Goal: Task Accomplishment & Management: Complete application form

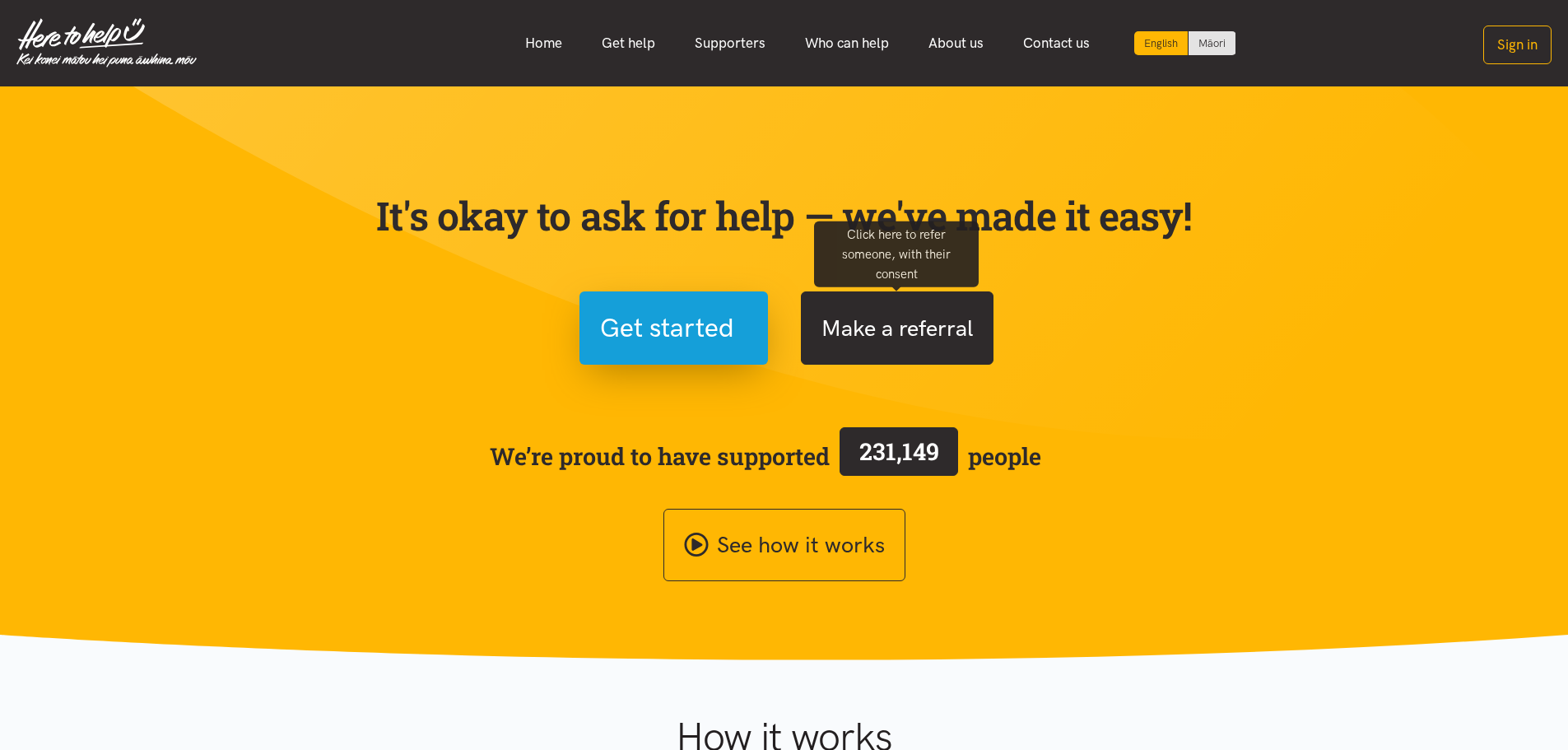
click at [894, 336] on button "Make a referral" at bounding box center [897, 328] width 193 height 73
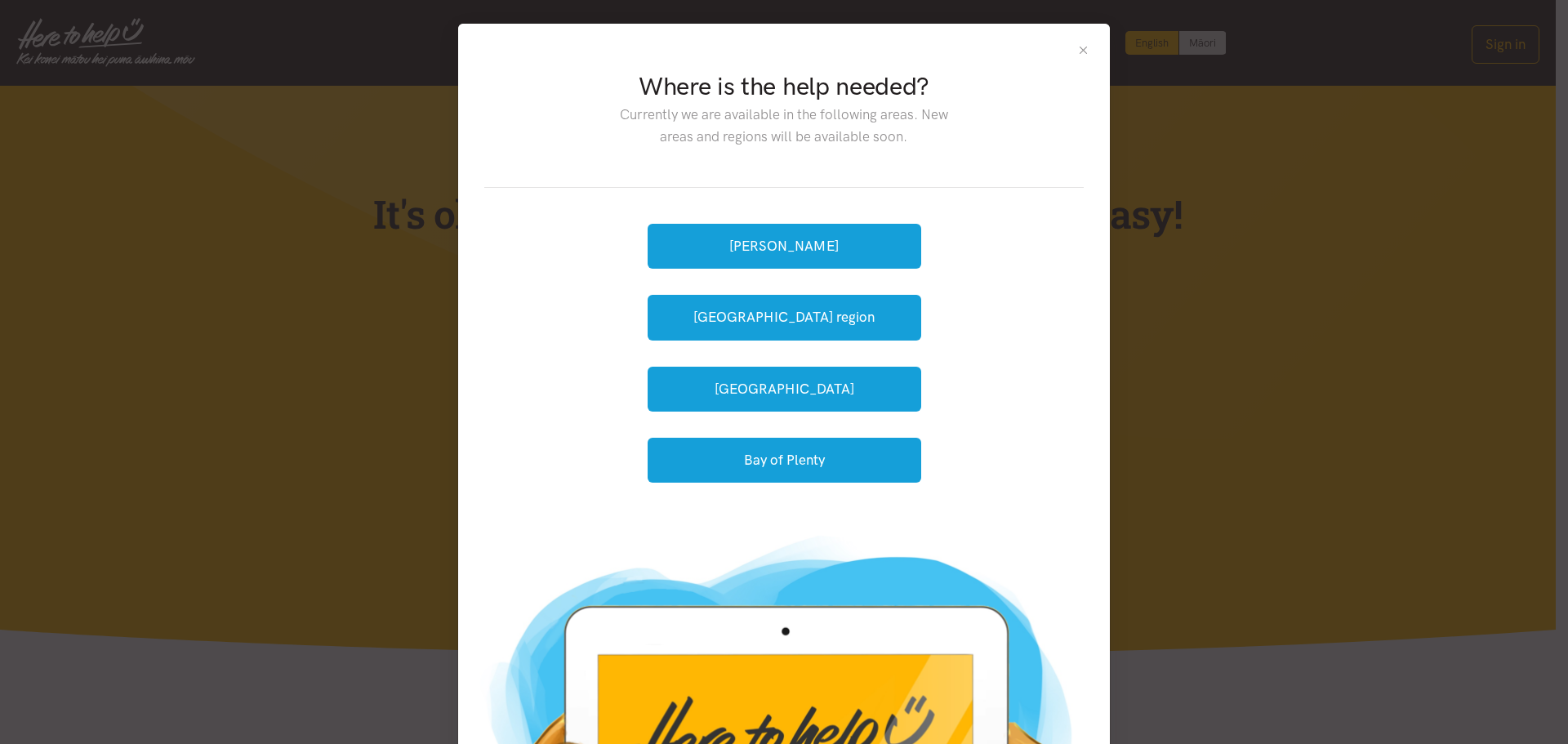
click at [1076, 47] on button "Close" at bounding box center [1083, 51] width 14 height 14
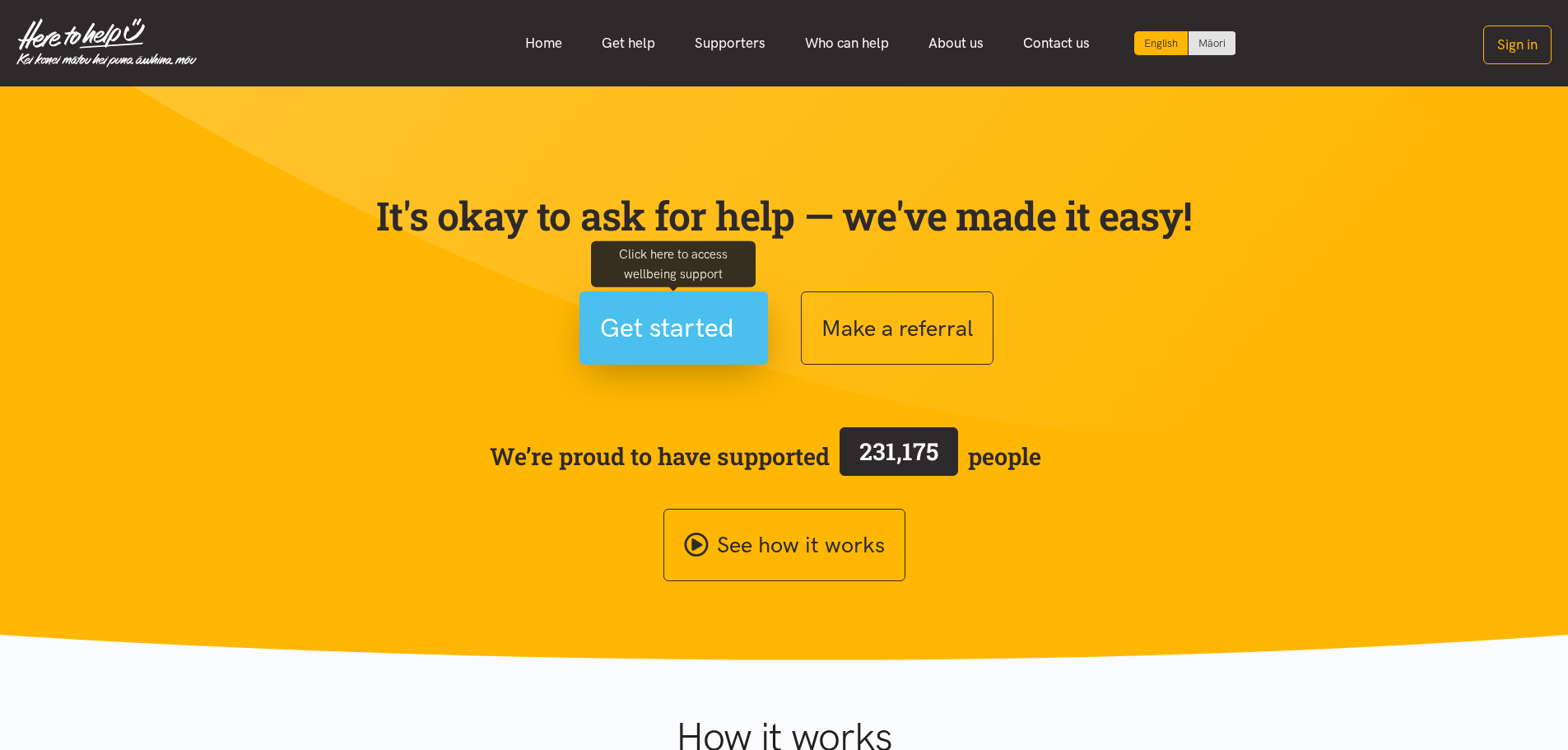
click at [681, 338] on span "Get started" at bounding box center [668, 328] width 134 height 42
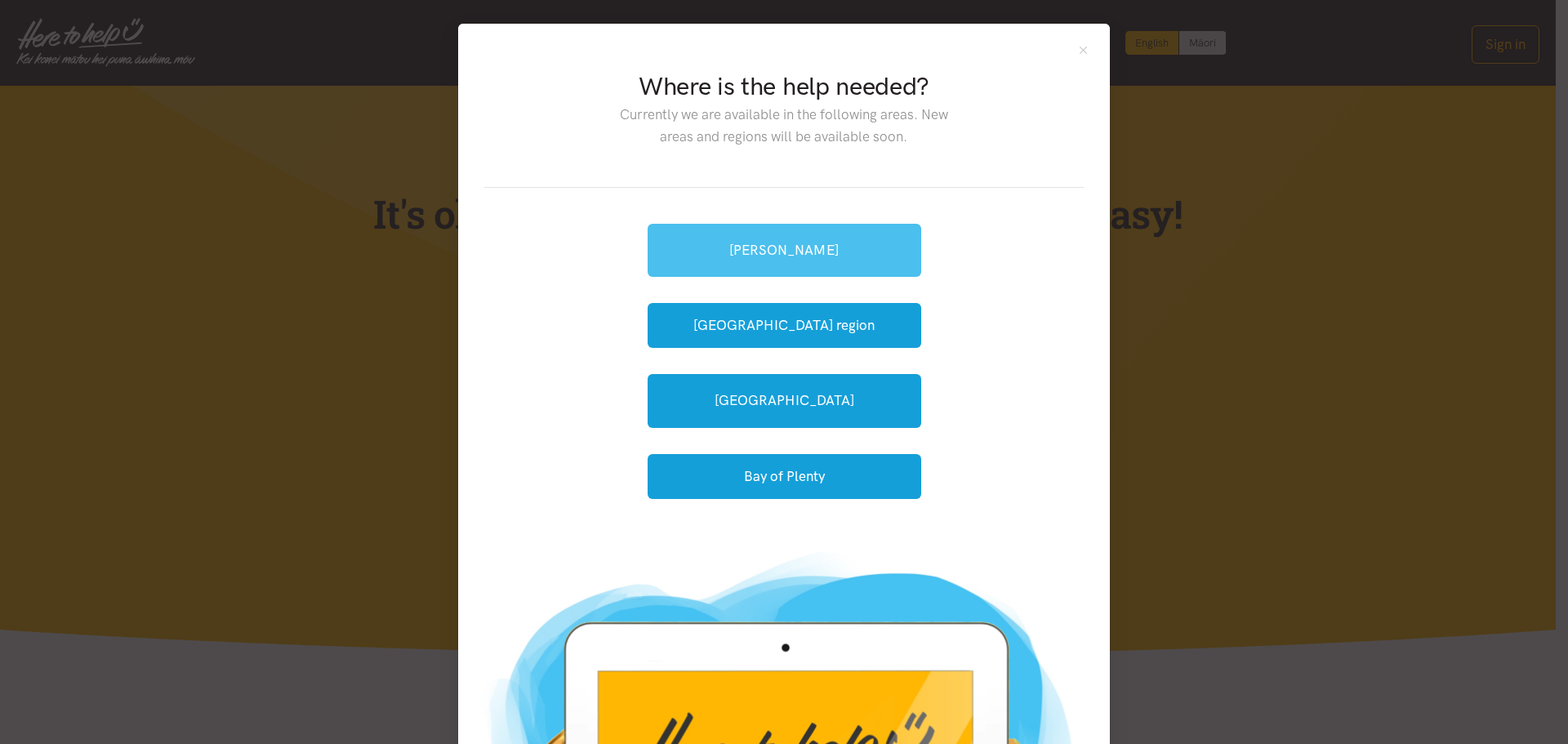
click at [789, 261] on link "[PERSON_NAME]" at bounding box center [784, 251] width 274 height 53
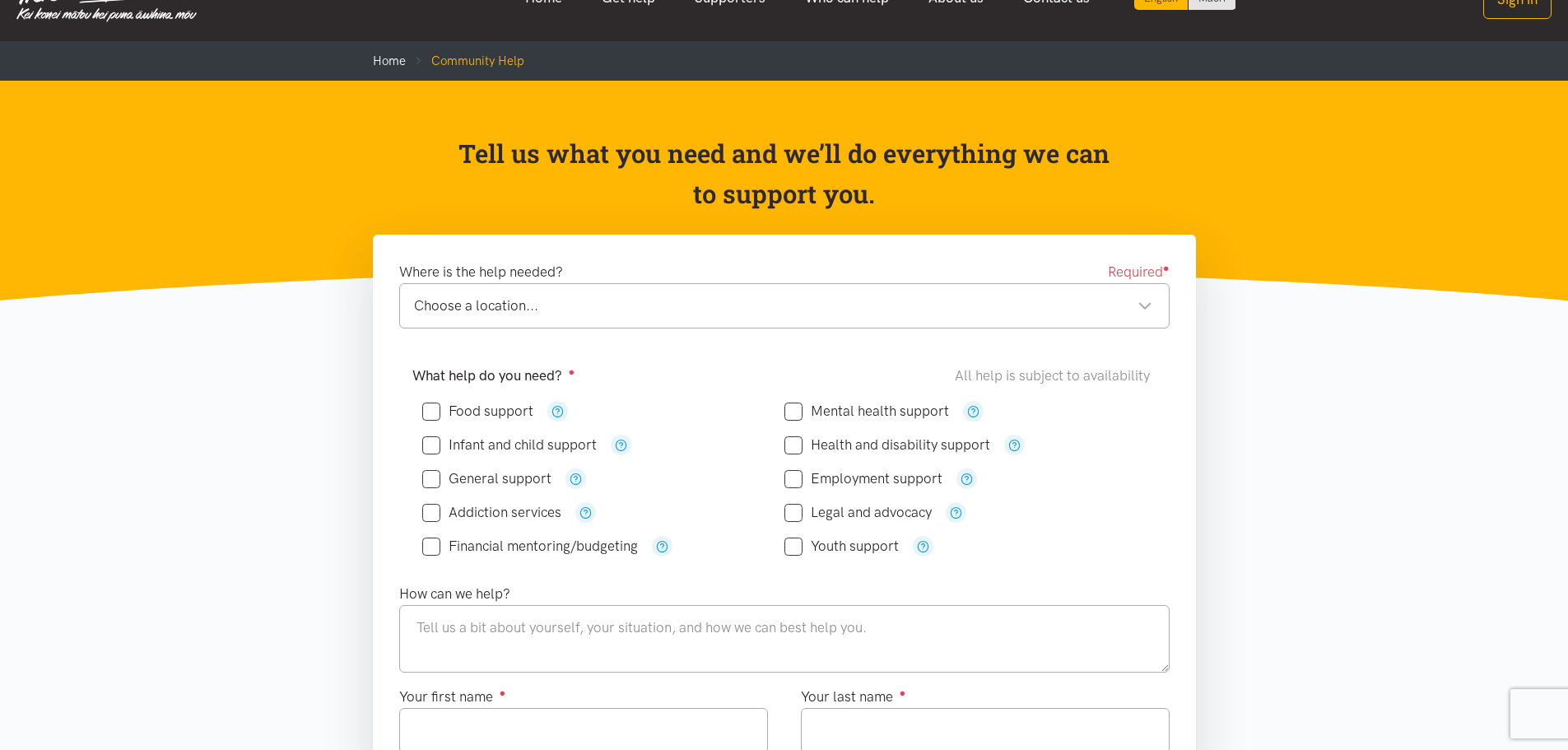
scroll to position [82, 0]
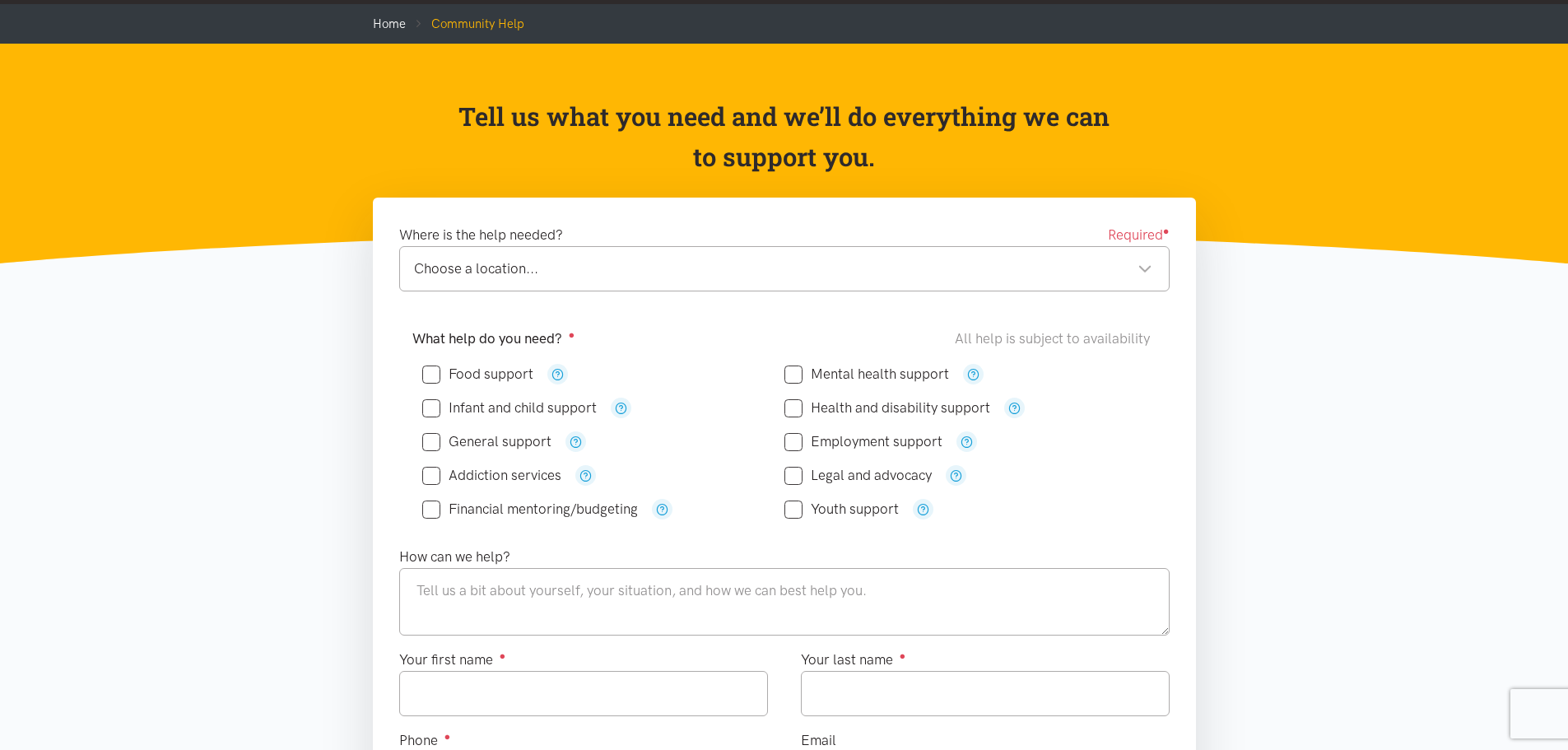
click at [793, 372] on input "Mental health support" at bounding box center [866, 375] width 165 height 14
checkbox input "true"
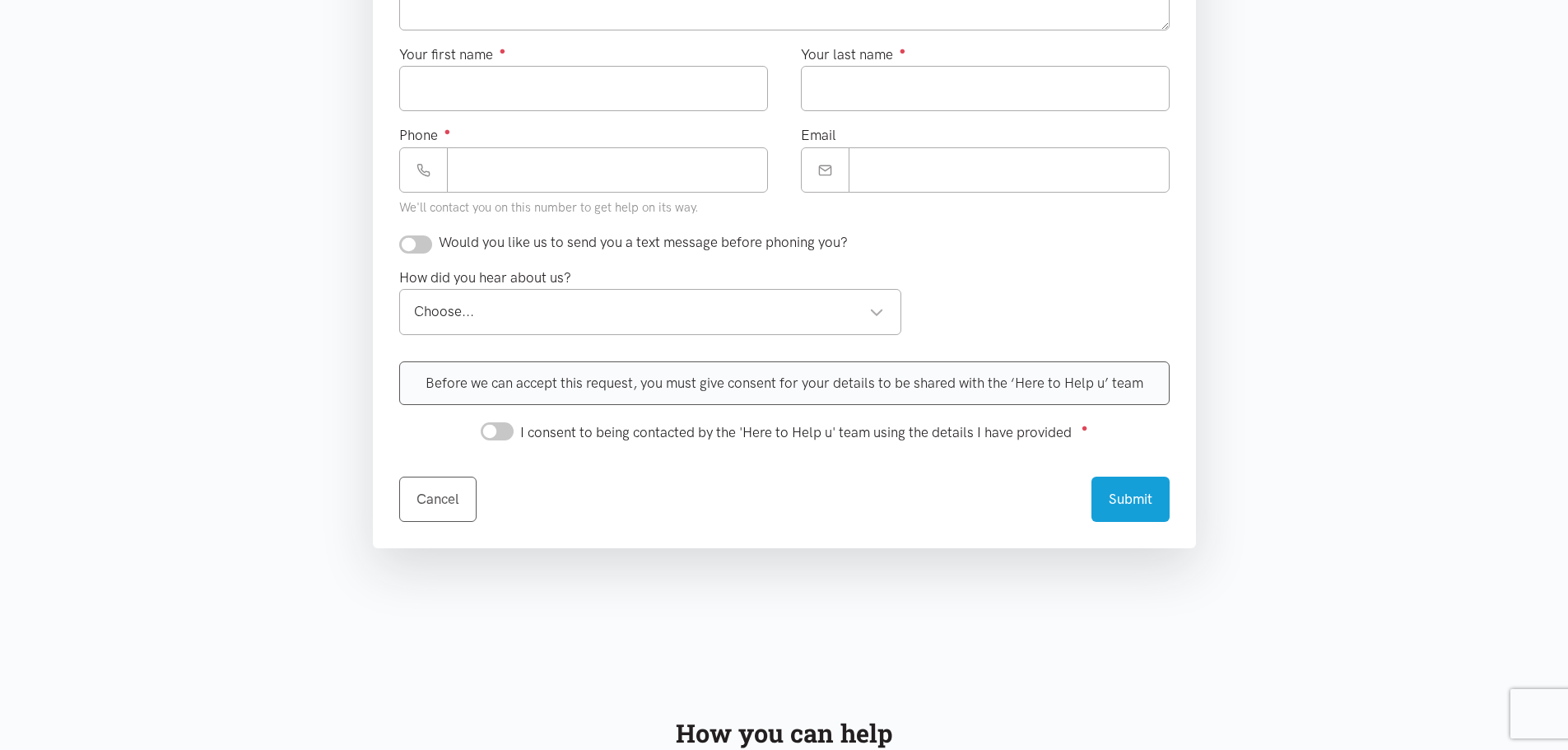
scroll to position [659, 0]
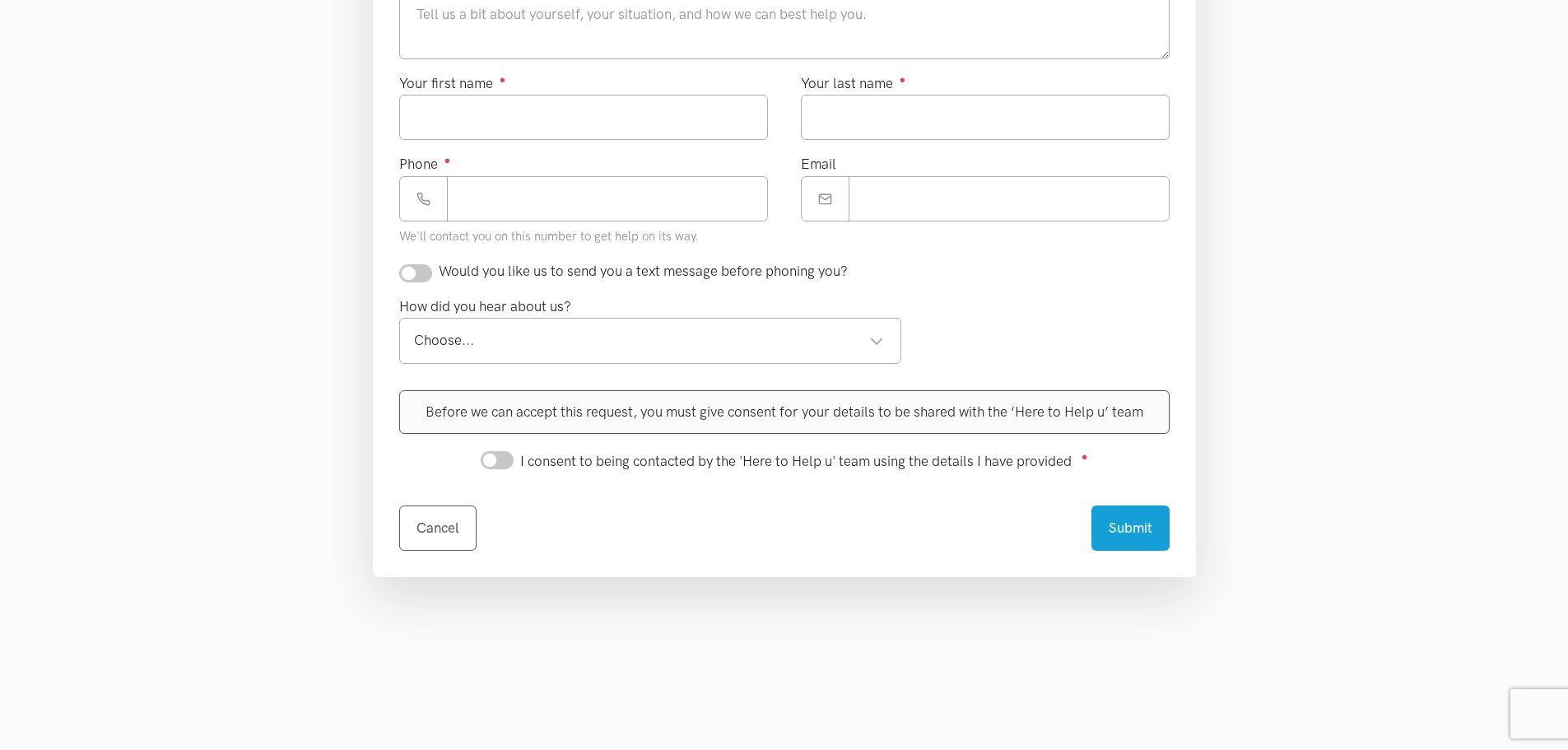
click at [711, 354] on div "Choose... Choose..." at bounding box center [650, 341] width 503 height 46
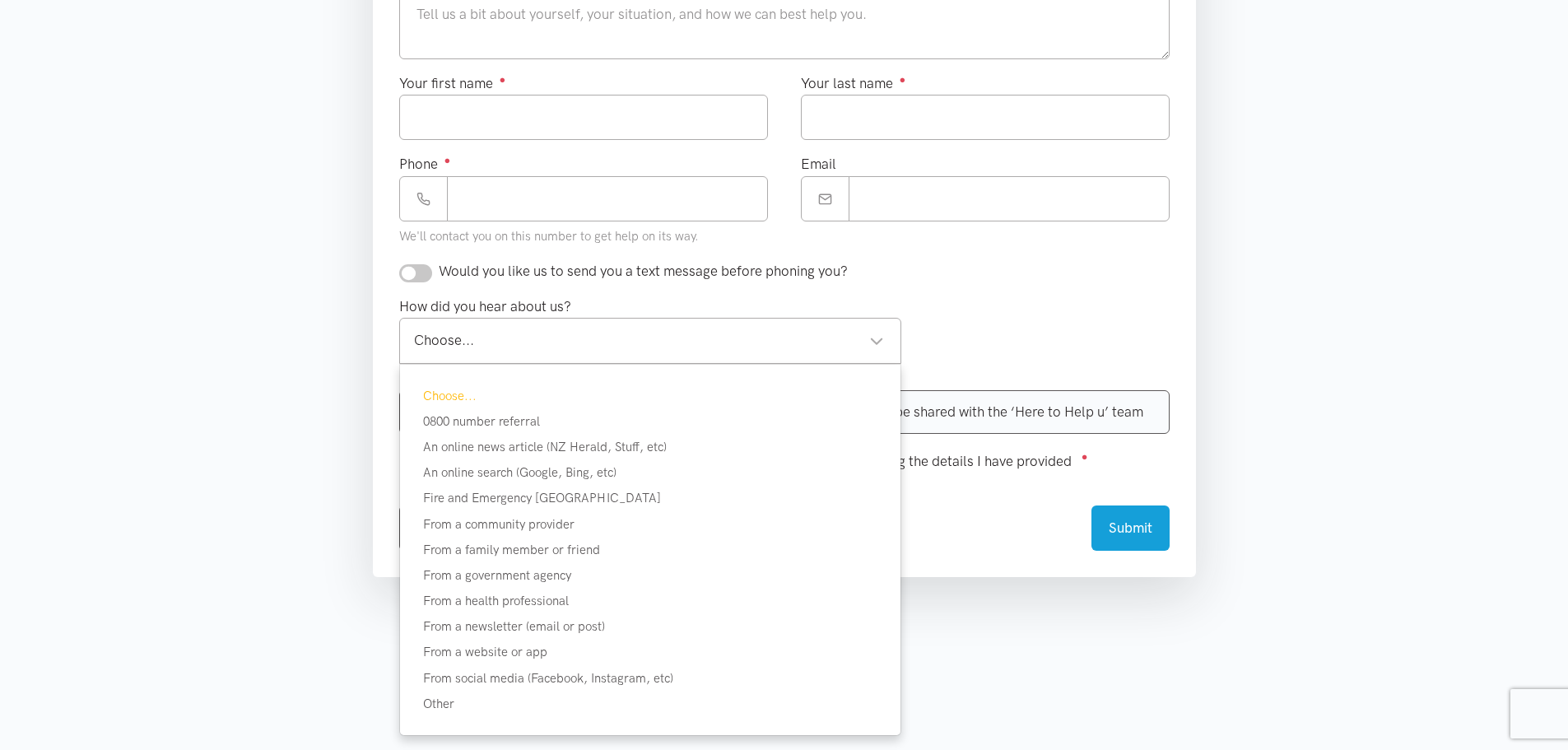
click at [711, 354] on div "Choose... Choose..." at bounding box center [650, 341] width 503 height 46
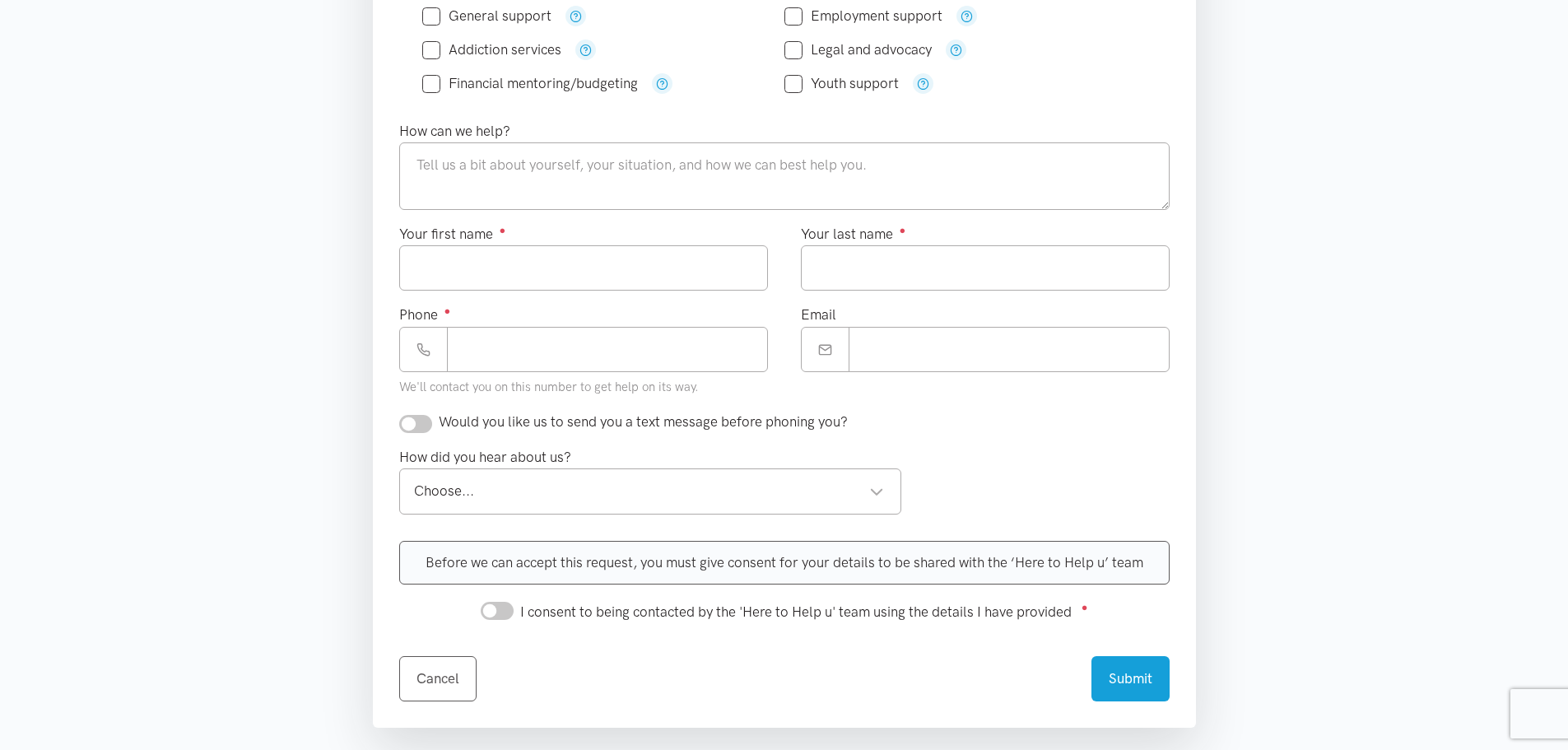
scroll to position [494, 0]
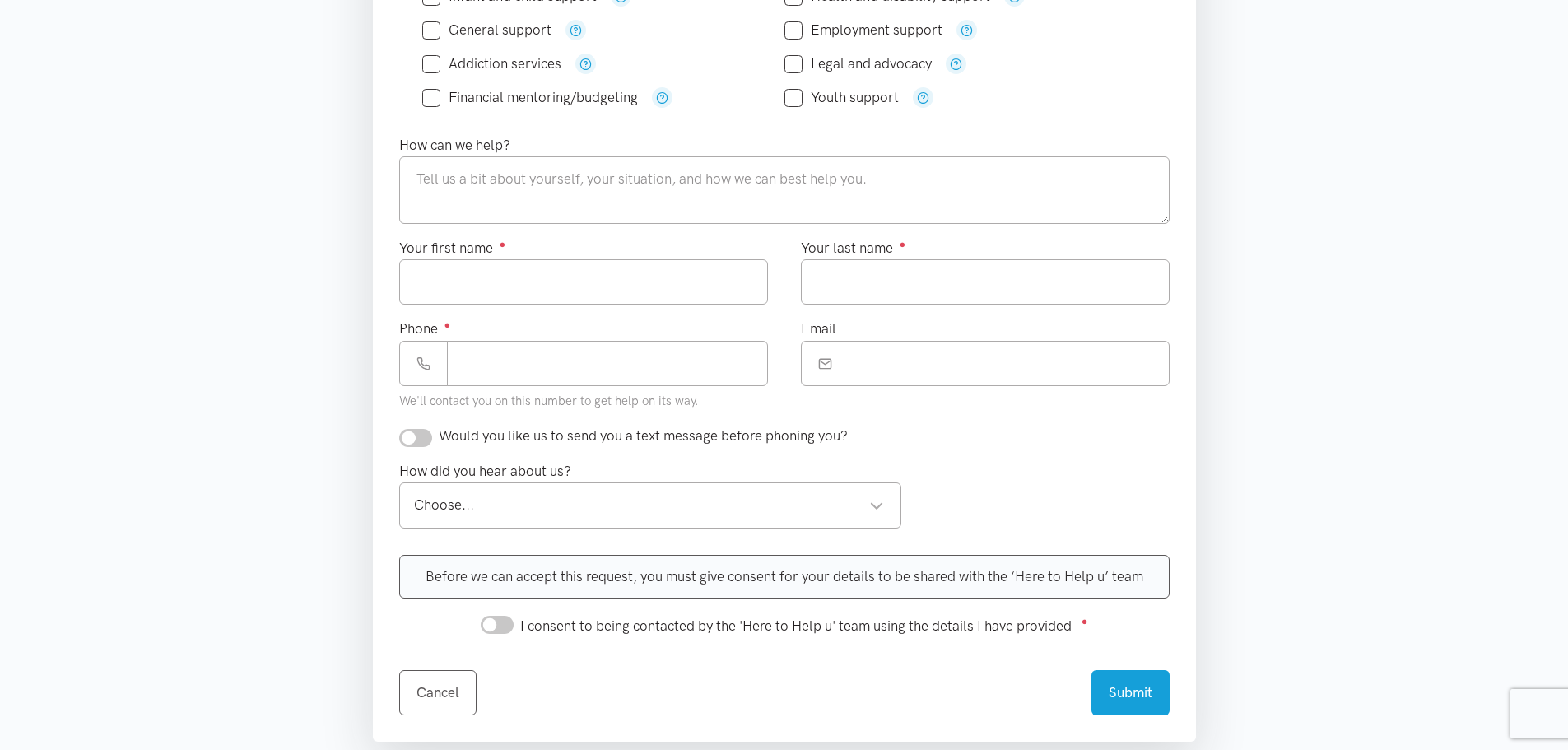
drag, startPoint x: 495, startPoint y: 626, endPoint x: 505, endPoint y: 625, distance: 10.0
click at [497, 626] on input "I consent to being contacted by the 'Here to Help u' team using the details I h…" at bounding box center [496, 625] width 33 height 18
checkbox input "true"
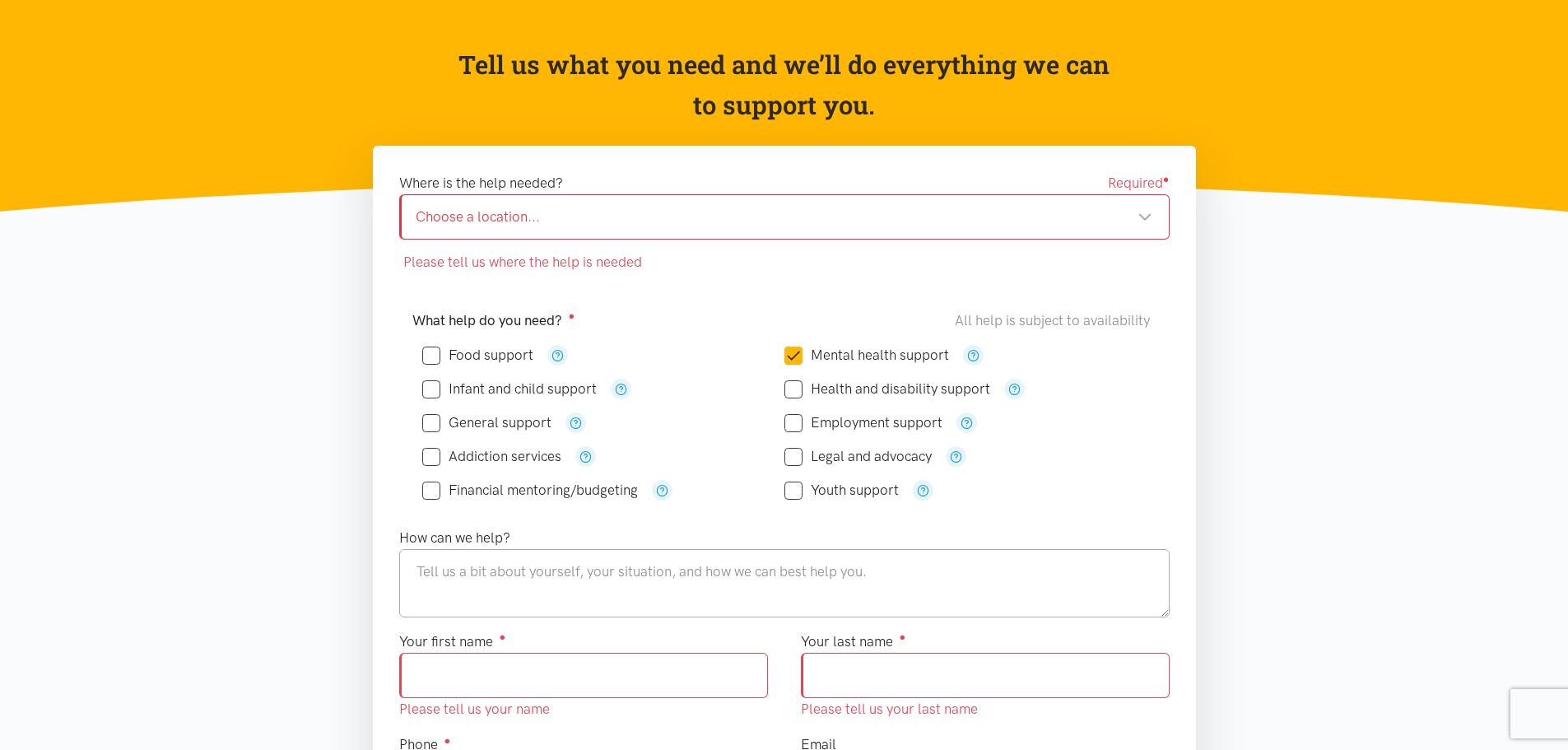
scroll to position [116, 0]
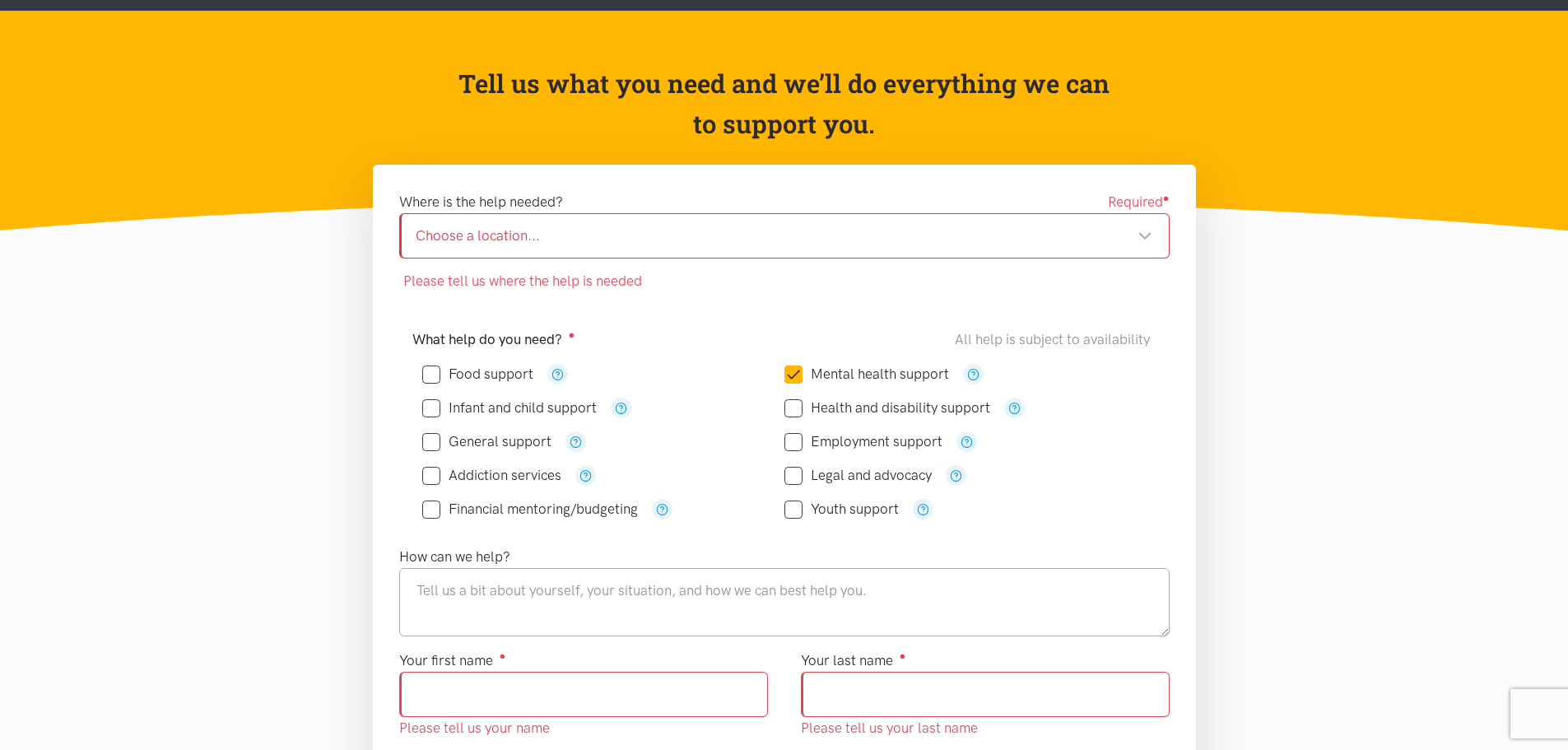
click at [711, 228] on div "Choose a location..." at bounding box center [784, 236] width 737 height 22
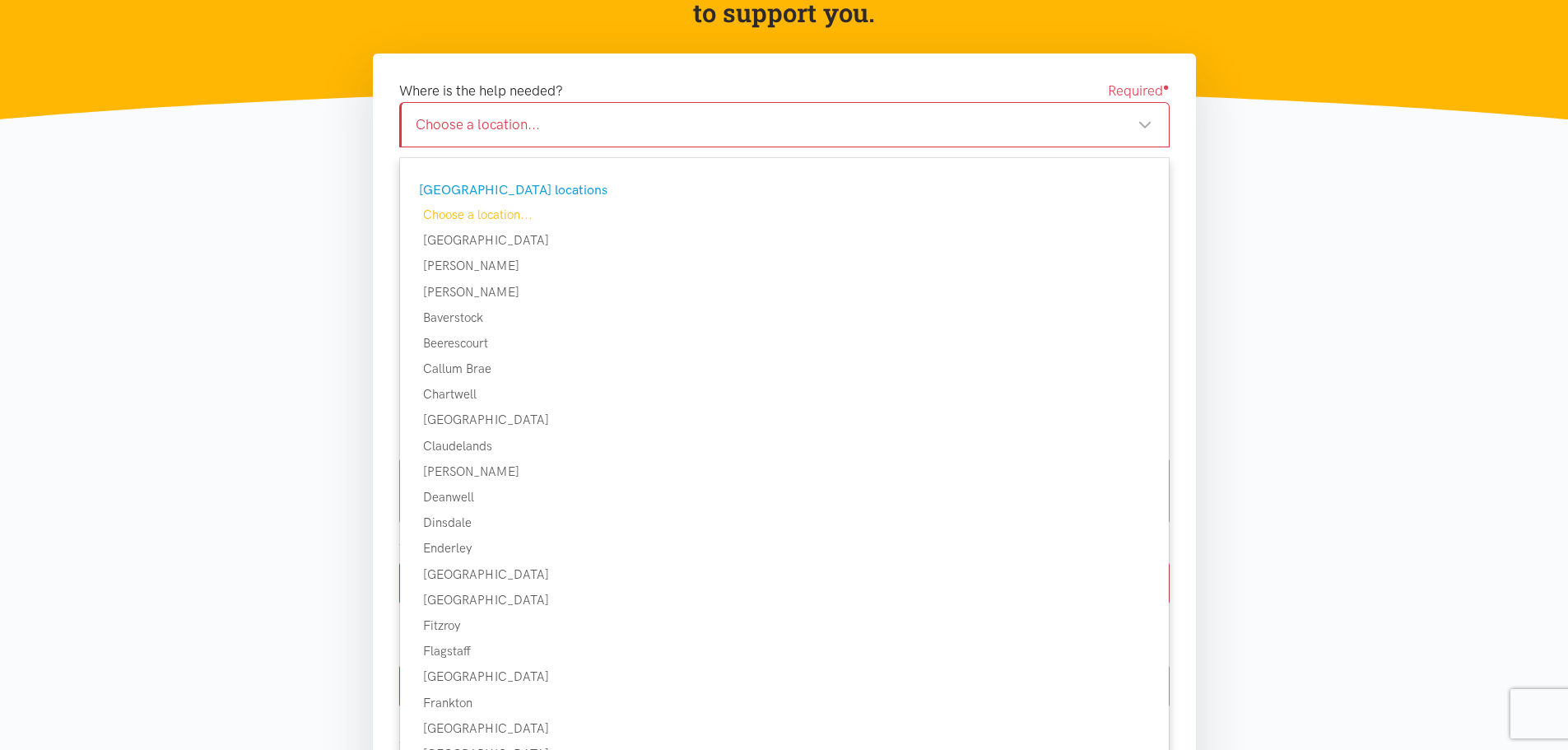
scroll to position [329, 0]
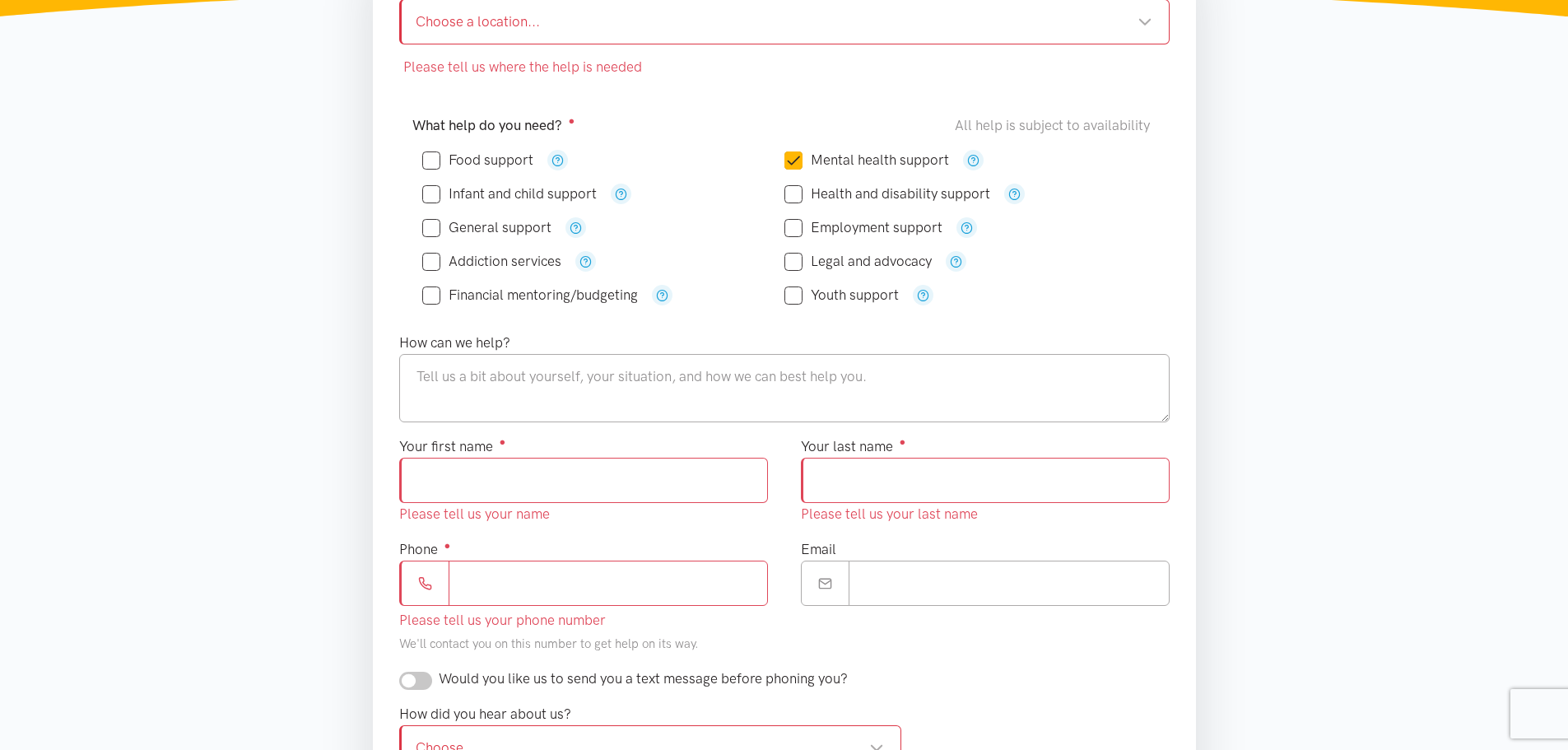
click at [1460, 602] on section "Please tell us where the help is needed Please tell us where you heard about He…" at bounding box center [784, 531] width 1568 height 1162
